Goal: Task Accomplishment & Management: Manage account settings

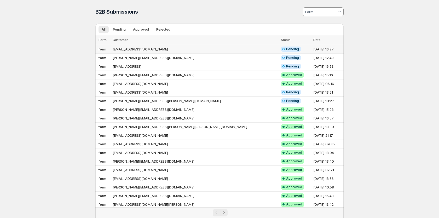
click at [173, 50] on td "[EMAIL_ADDRESS][DOMAIN_NAME]" at bounding box center [195, 49] width 168 height 9
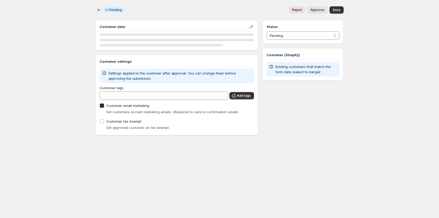
checkbox input "true"
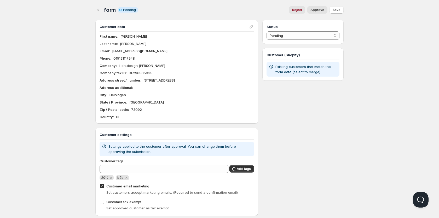
scroll to position [11, 0]
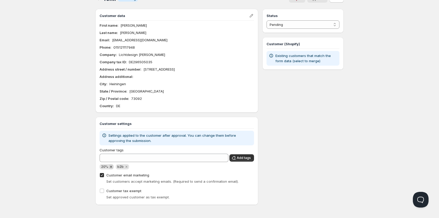
click at [110, 166] on icon "Remove 20%" at bounding box center [111, 167] width 2 height 2
click at [247, 160] on button "Add tags" at bounding box center [242, 157] width 25 height 7
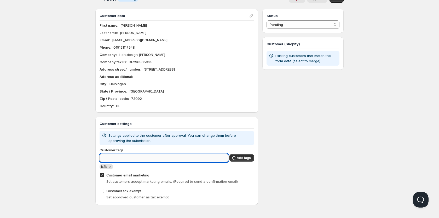
click at [214, 157] on input "Customer tags" at bounding box center [164, 158] width 129 height 8
type input "b"
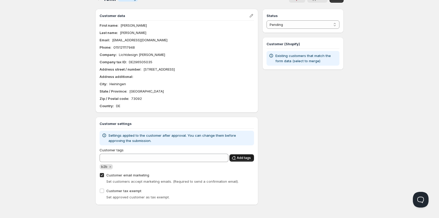
click at [246, 159] on span "Add tags" at bounding box center [244, 158] width 14 height 4
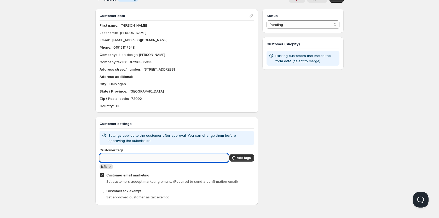
click at [125, 158] on input "Customer tags" at bounding box center [164, 158] width 129 height 8
click at [159, 155] on input "Customer tags" at bounding box center [164, 158] width 129 height 8
